Goal: Navigation & Orientation: Go to known website

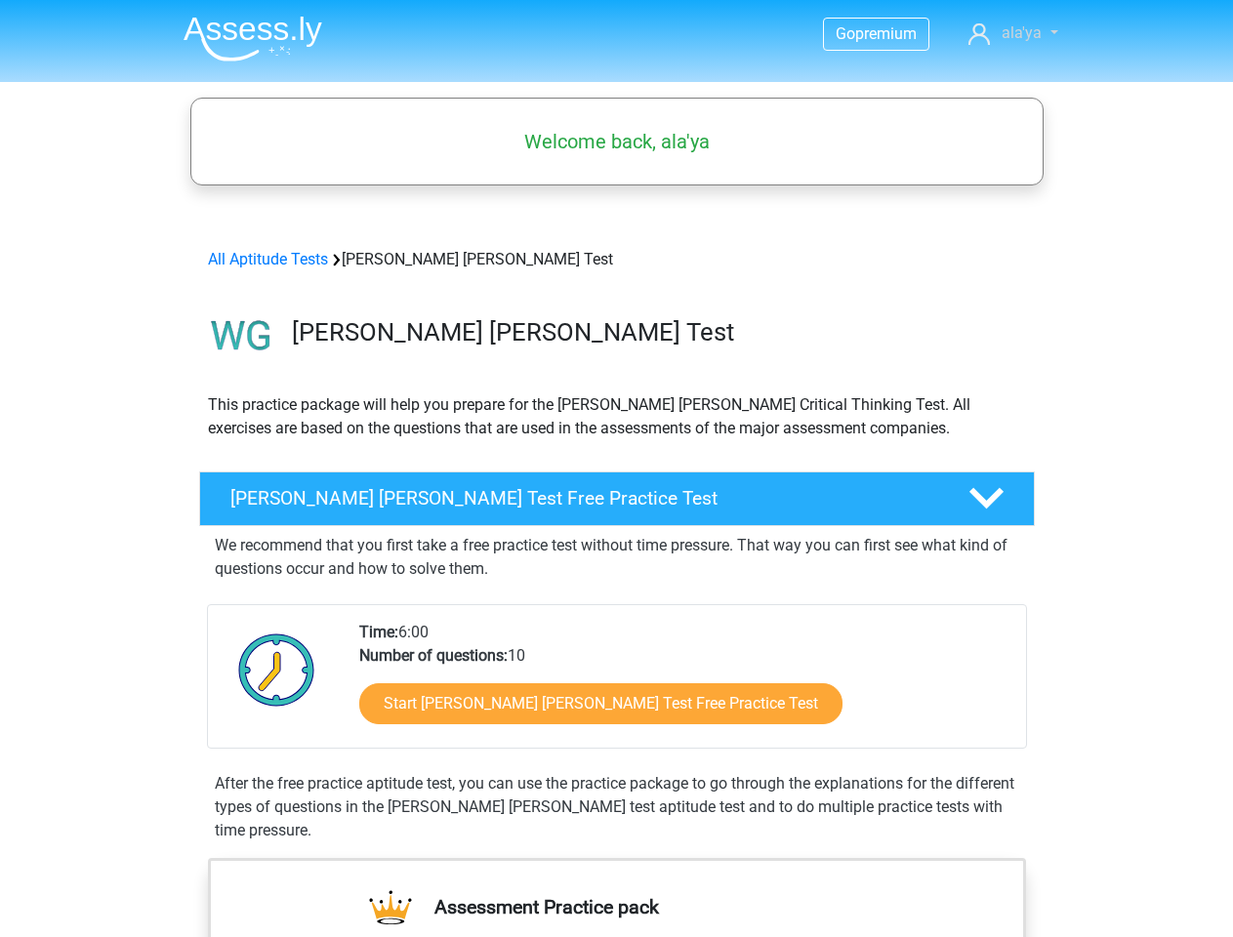
click at [1014, 33] on span "ala'ya" at bounding box center [1021, 32] width 40 height 19
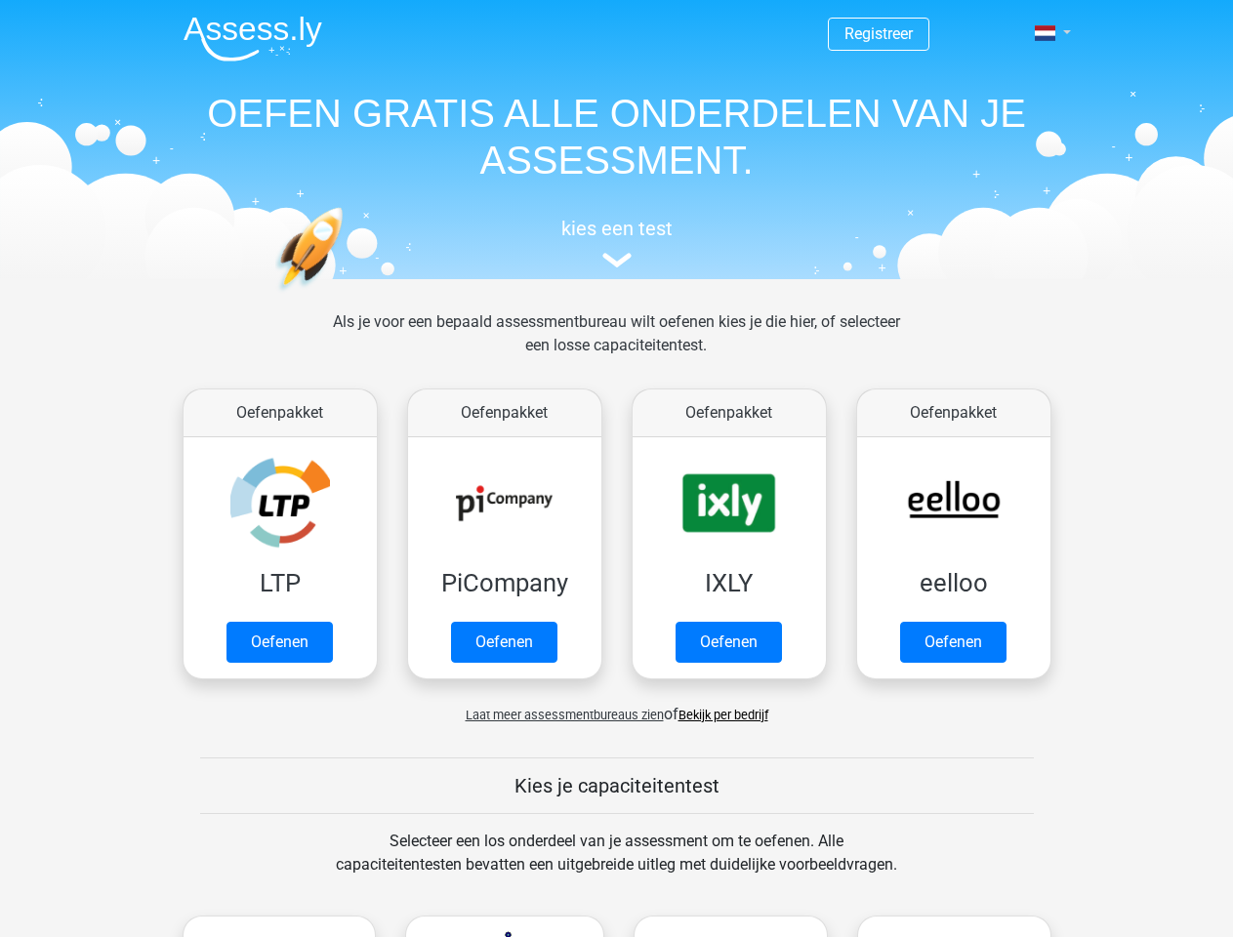
click at [1046, 33] on span at bounding box center [1044, 33] width 20 height 16
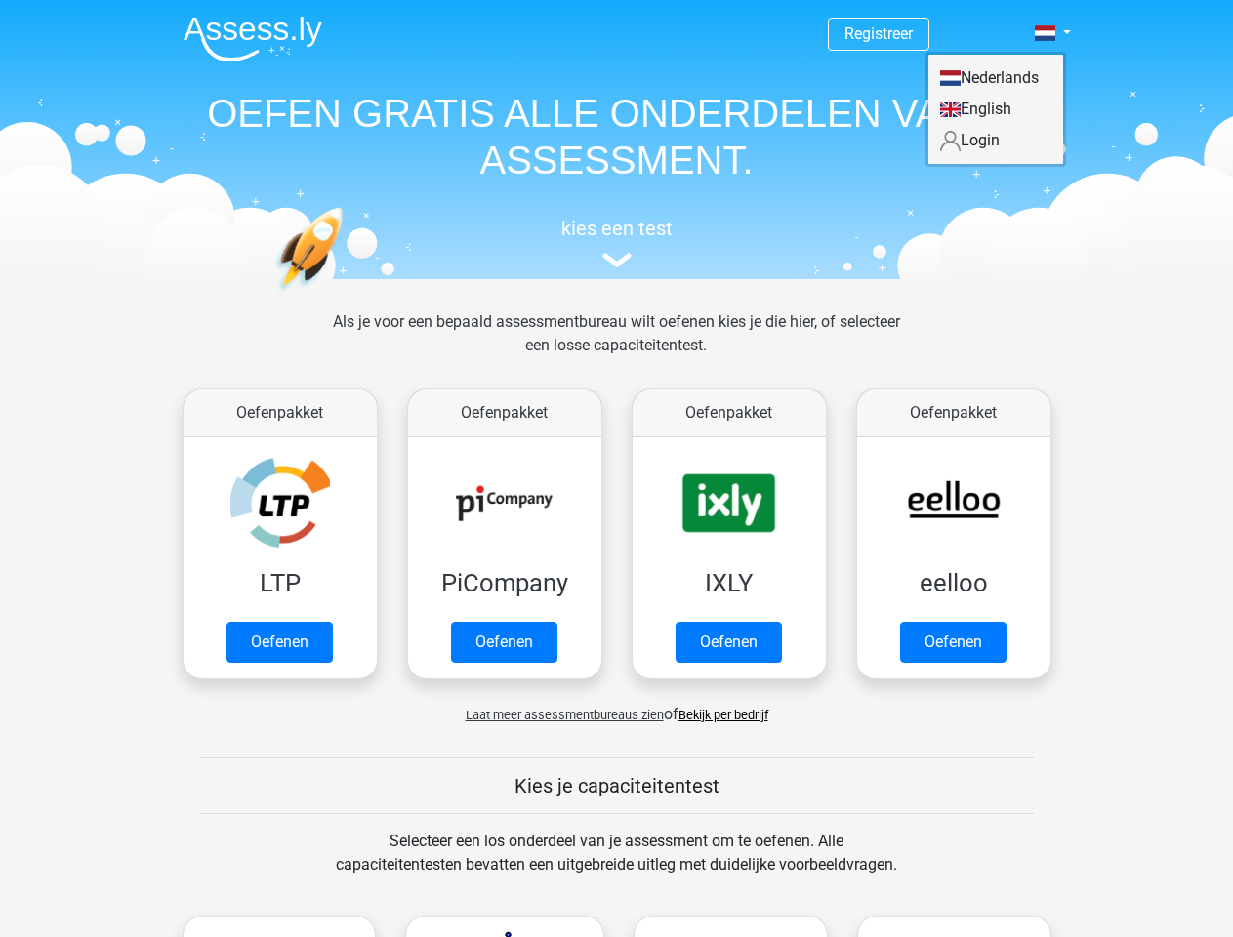
click at [559, 714] on span "Laat meer assessmentbureaus zien" at bounding box center [564, 714] width 198 height 15
